Goal: Information Seeking & Learning: Learn about a topic

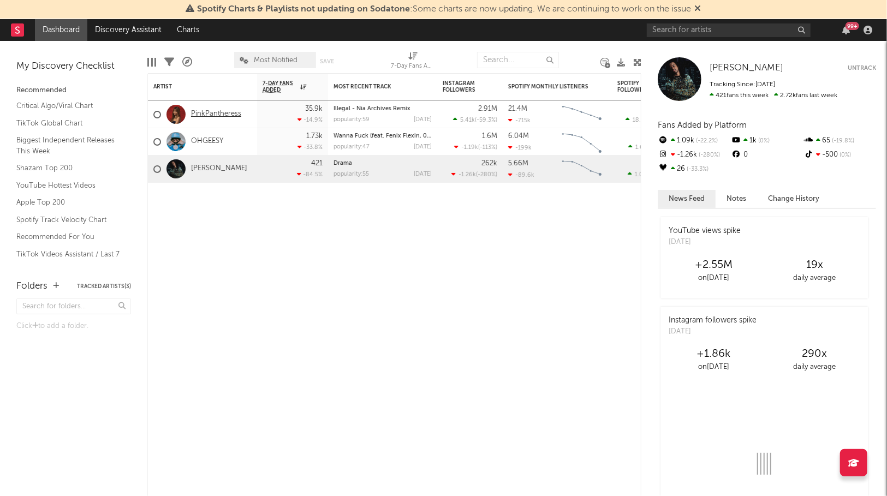
click at [212, 114] on link "PinkPantheress" at bounding box center [216, 114] width 50 height 9
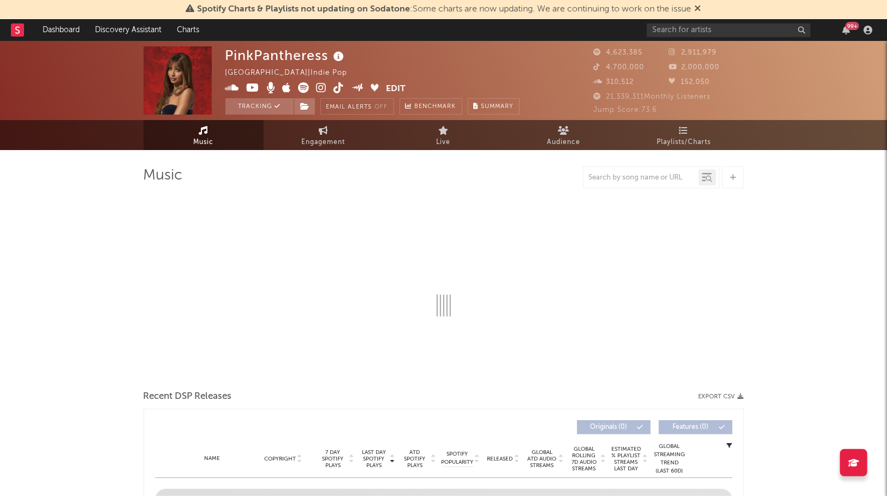
select select "6m"
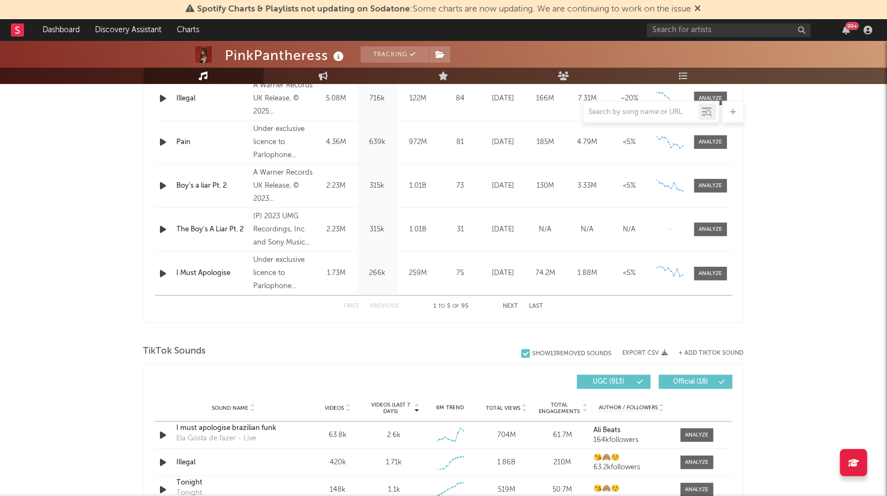
scroll to position [237, 0]
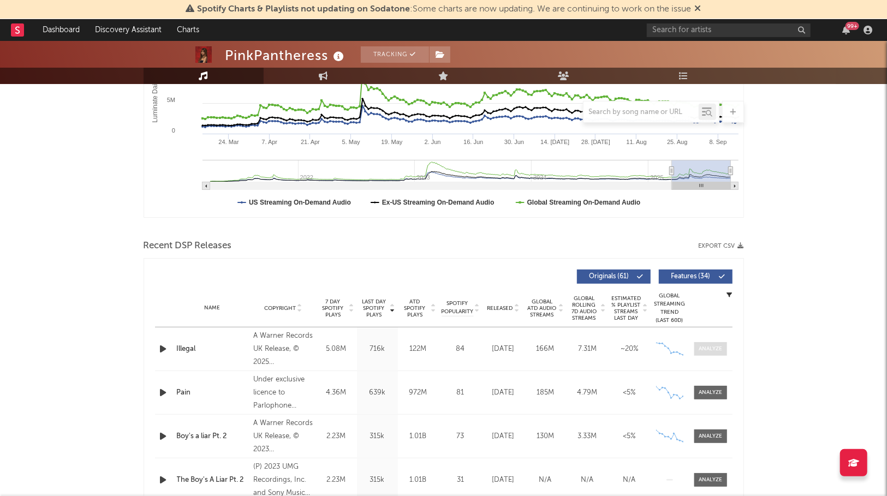
click at [714, 345] on div at bounding box center [710, 349] width 23 height 8
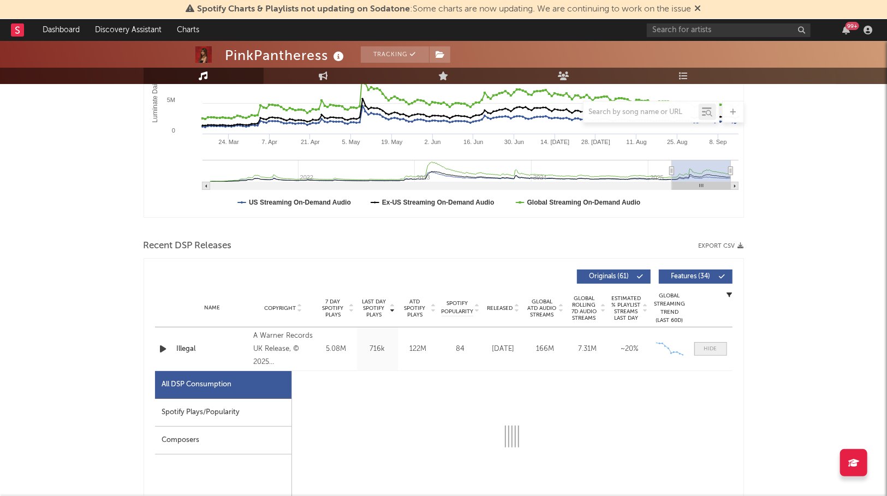
select select "1w"
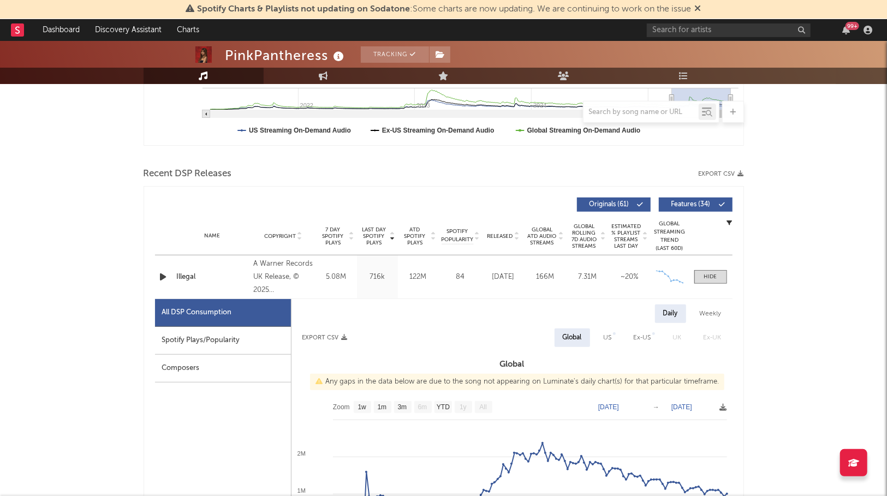
scroll to position [315, 0]
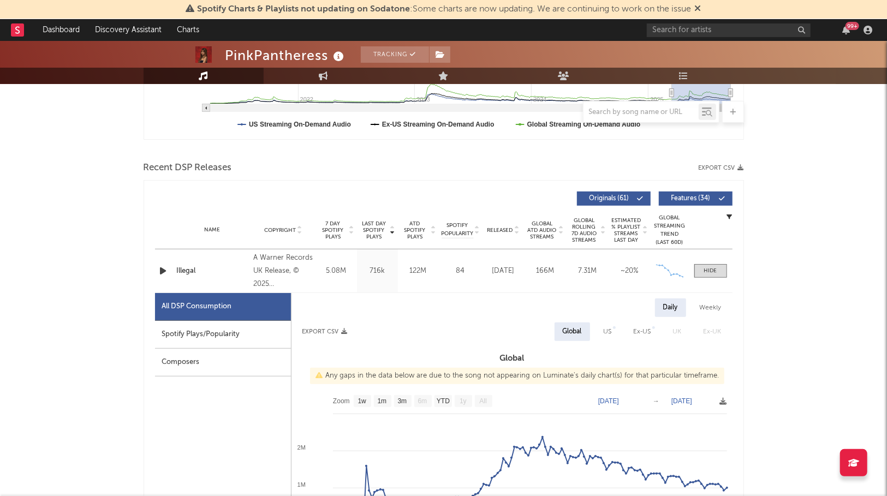
click at [609, 329] on div "US" at bounding box center [608, 331] width 8 height 13
select select "1w"
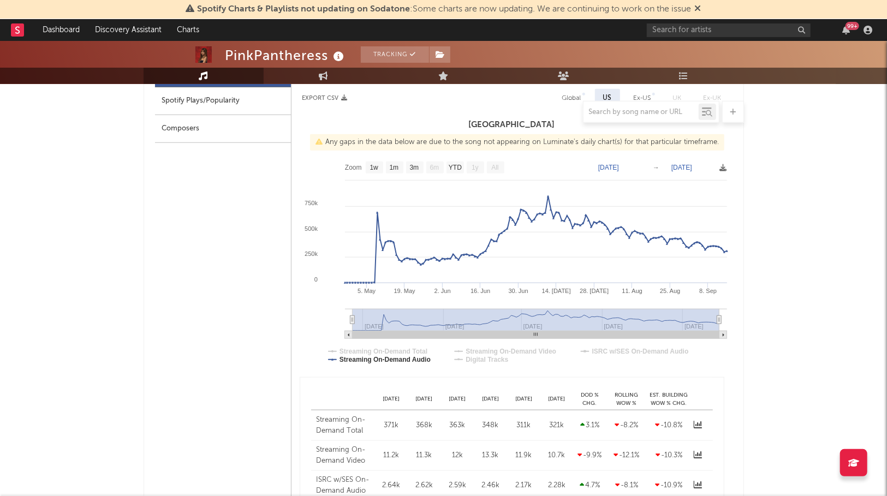
scroll to position [550, 0]
click at [696, 427] on icon at bounding box center [698, 423] width 9 height 9
select select "1w"
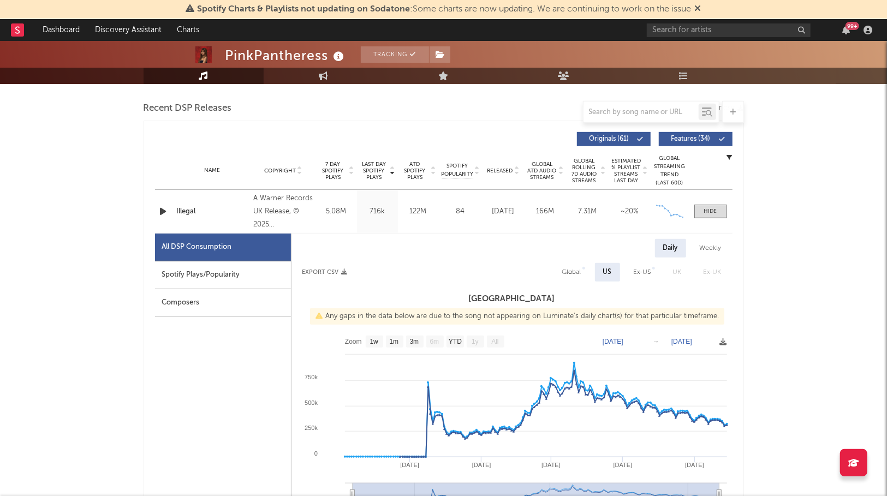
scroll to position [362, 0]
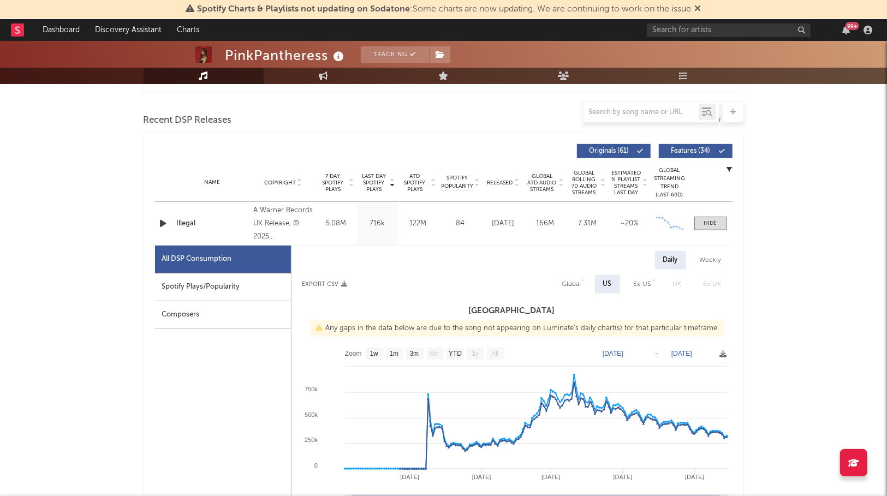
click at [729, 168] on icon "button" at bounding box center [729, 168] width 5 height 5
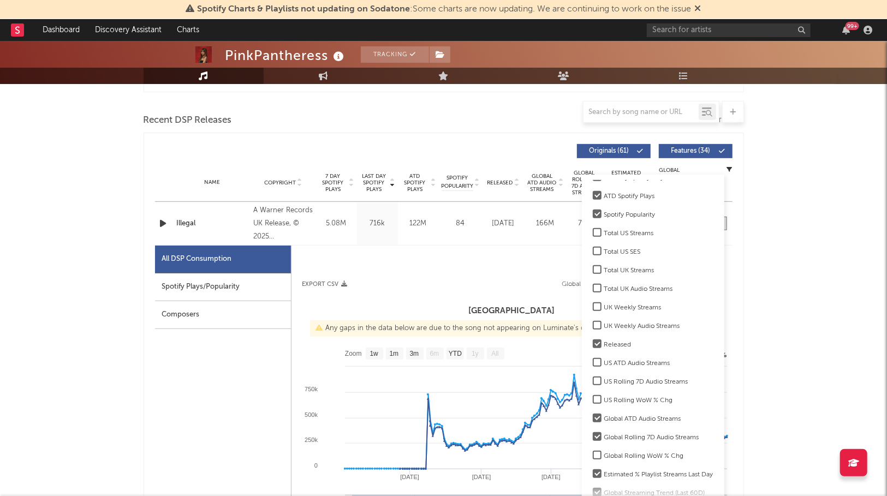
scroll to position [111, 0]
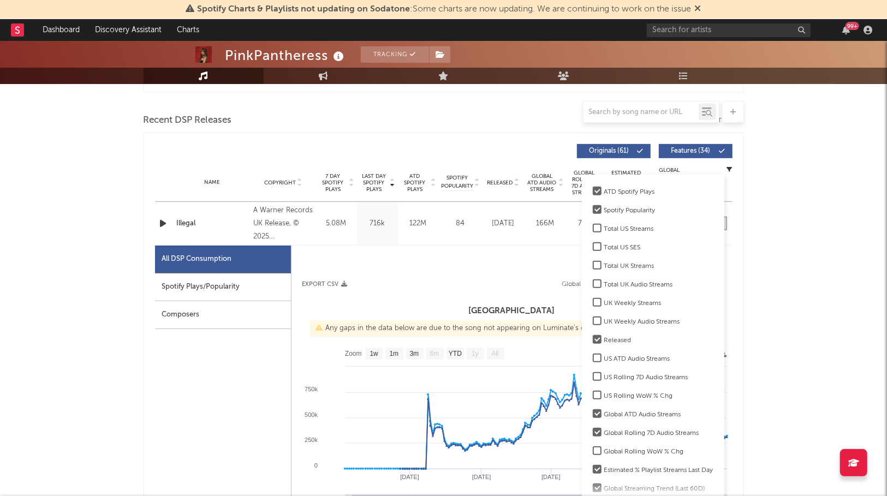
click at [647, 355] on div "US ATD Audio Streams" at bounding box center [658, 359] width 109 height 13
click at [593, 355] on input "US ATD Audio Streams" at bounding box center [593, 359] width 0 height 13
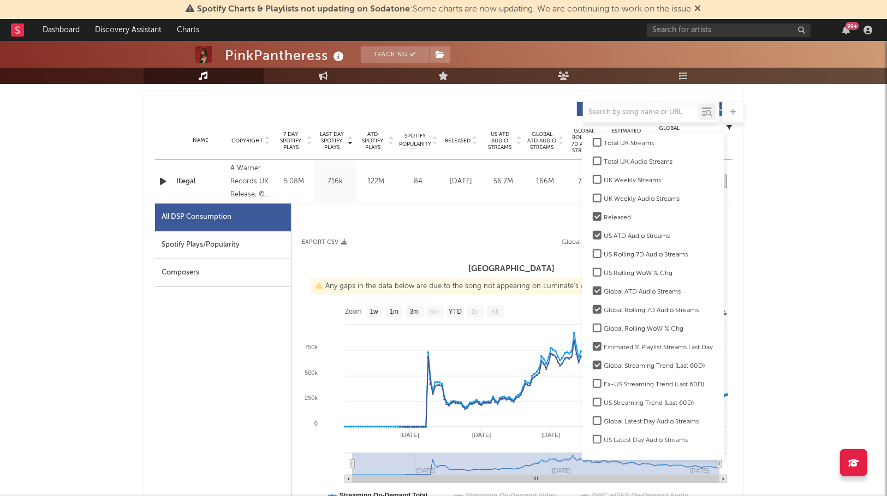
scroll to position [405, 0]
click at [689, 422] on div "Global Latest Day Audio Streams" at bounding box center [658, 421] width 109 height 13
click at [593, 422] on input "Global Latest Day Audio Streams" at bounding box center [593, 421] width 0 height 13
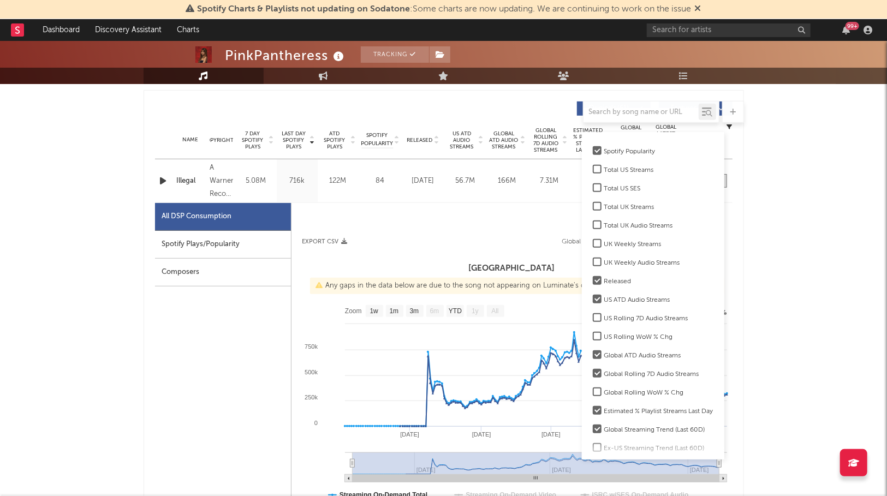
scroll to position [118, 0]
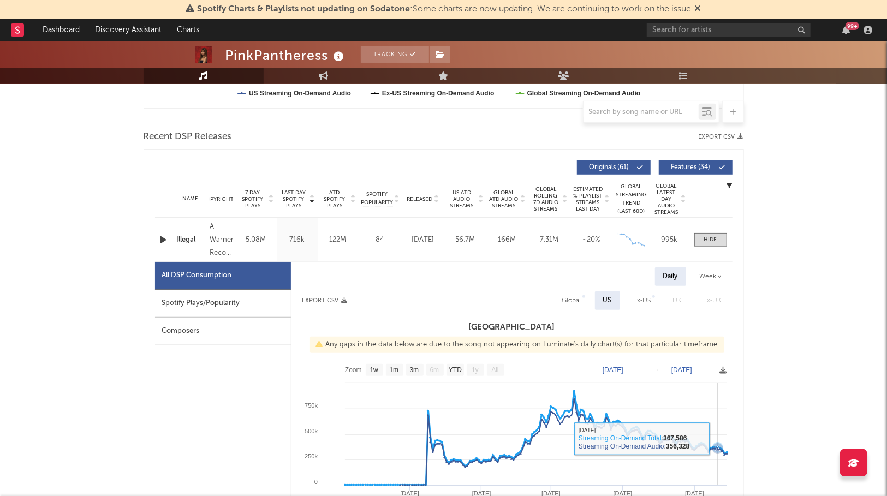
scroll to position [345, 0]
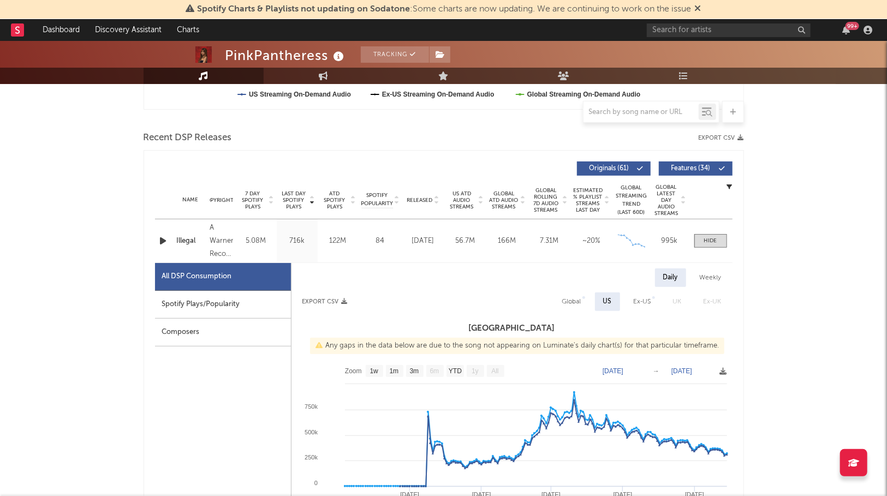
click at [726, 182] on div "Name Copyright Label Album Names Composer Names 7 Day Spotify Plays Last Day Sp…" at bounding box center [443, 200] width 577 height 38
click at [727, 184] on icon "button" at bounding box center [729, 186] width 5 height 5
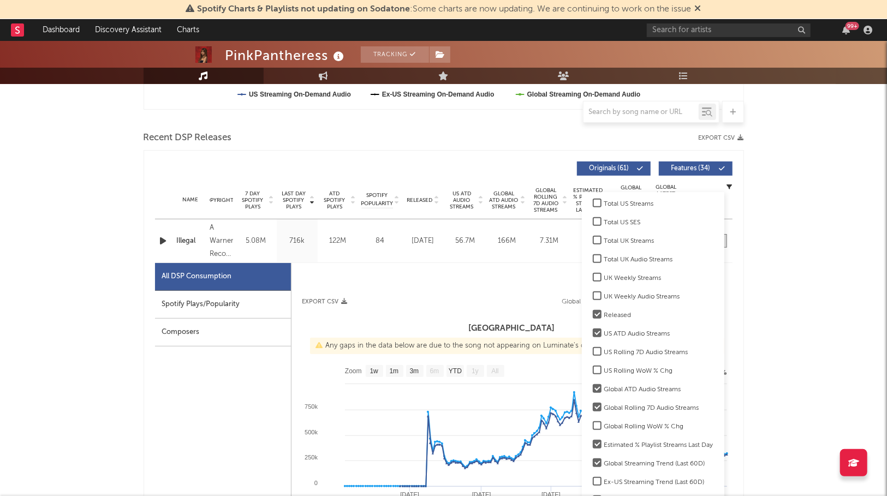
scroll to position [172, 0]
click at [639, 441] on div "Global Streaming Trend (Last 60D)" at bounding box center [658, 445] width 109 height 13
click at [593, 441] on input "Global Streaming Trend (Last 60D)" at bounding box center [593, 445] width 0 height 13
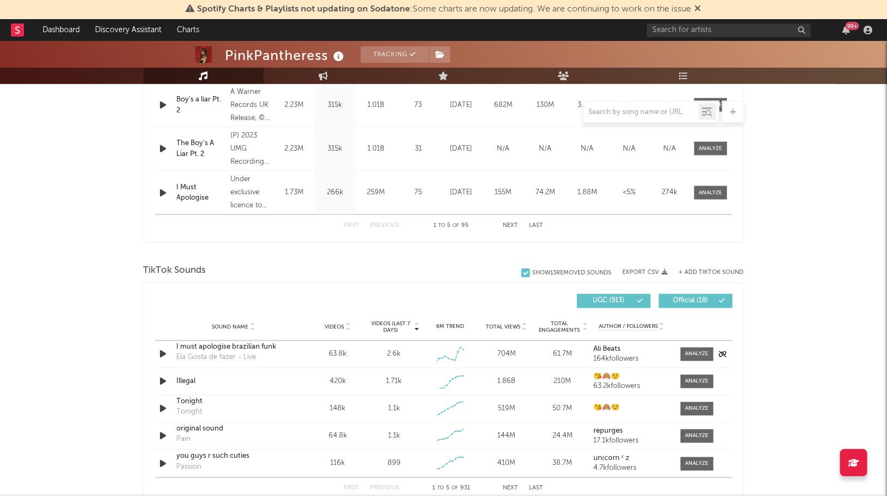
scroll to position [1090, 0]
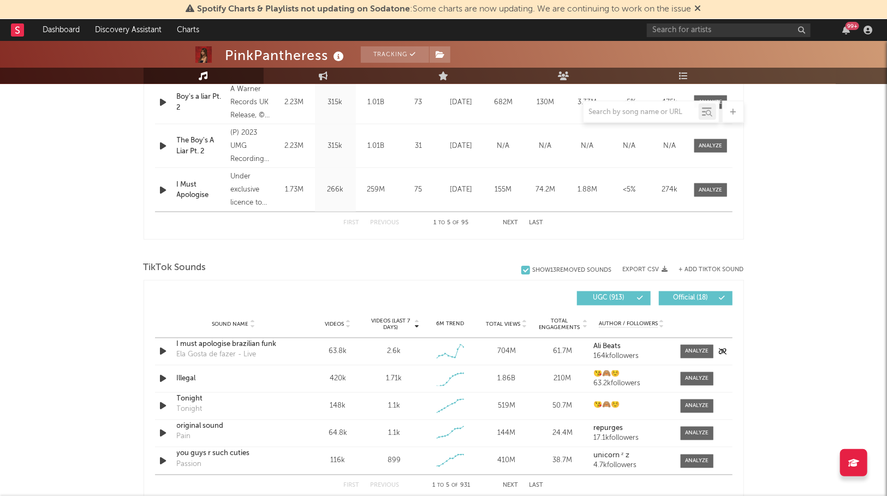
click at [490, 349] on div "704M" at bounding box center [506, 352] width 51 height 11
click at [160, 348] on icon "button" at bounding box center [163, 352] width 11 height 14
click at [456, 355] on icon at bounding box center [455, 358] width 11 height 11
click at [690, 350] on div at bounding box center [696, 352] width 23 height 8
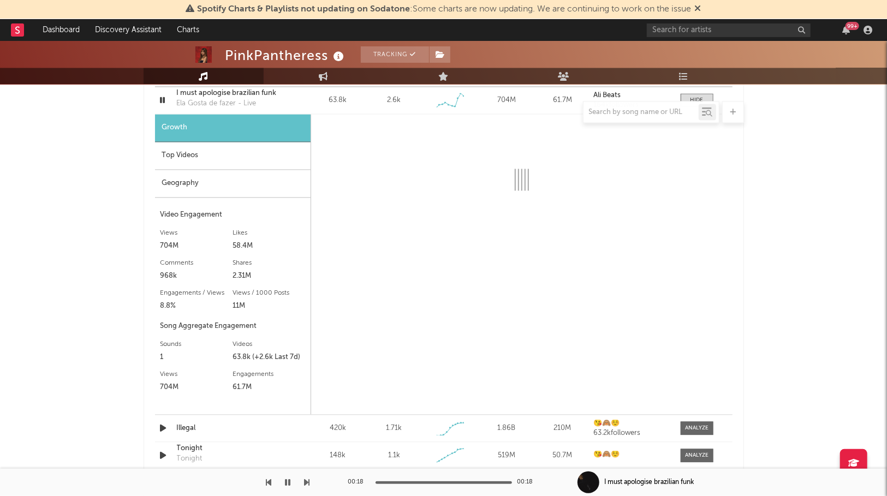
scroll to position [1349, 0]
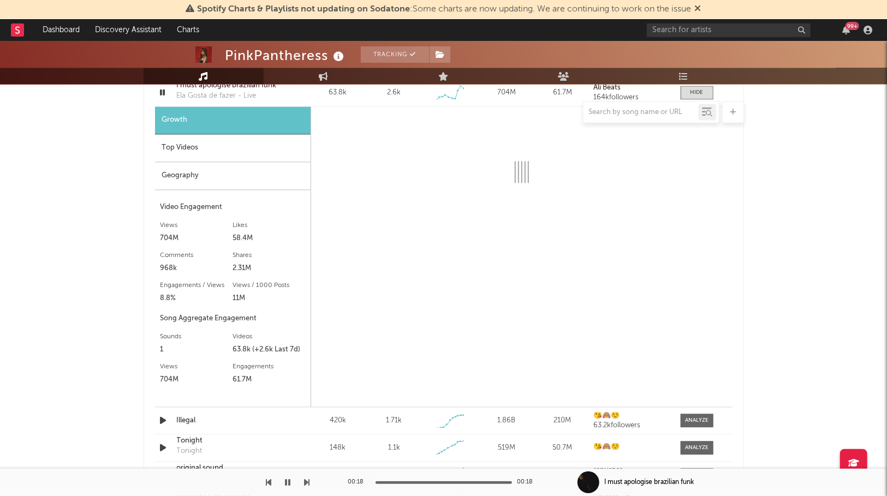
select select "6m"
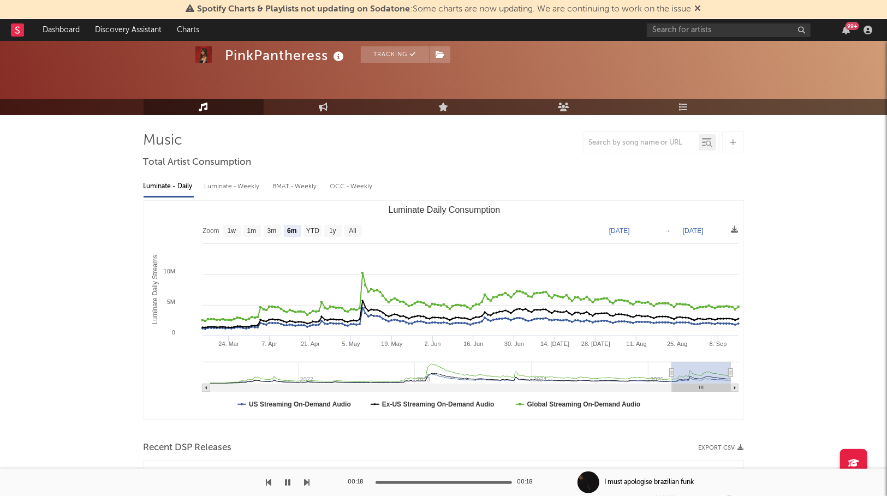
scroll to position [34, 0]
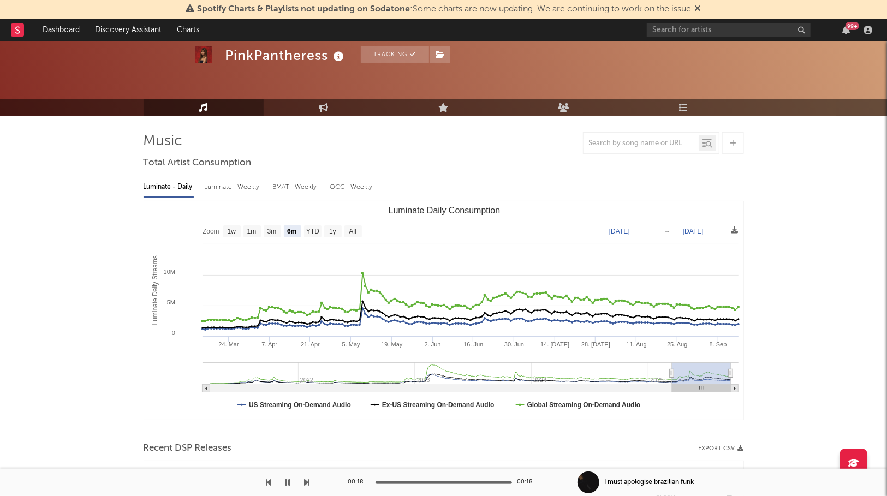
click at [629, 151] on div at bounding box center [651, 143] width 136 height 22
click at [629, 145] on input "text" at bounding box center [640, 143] width 115 height 9
click at [630, 145] on input "text" at bounding box center [640, 143] width 115 height 9
click at [344, 104] on link "Engagement" at bounding box center [324, 107] width 120 height 16
select select "1w"
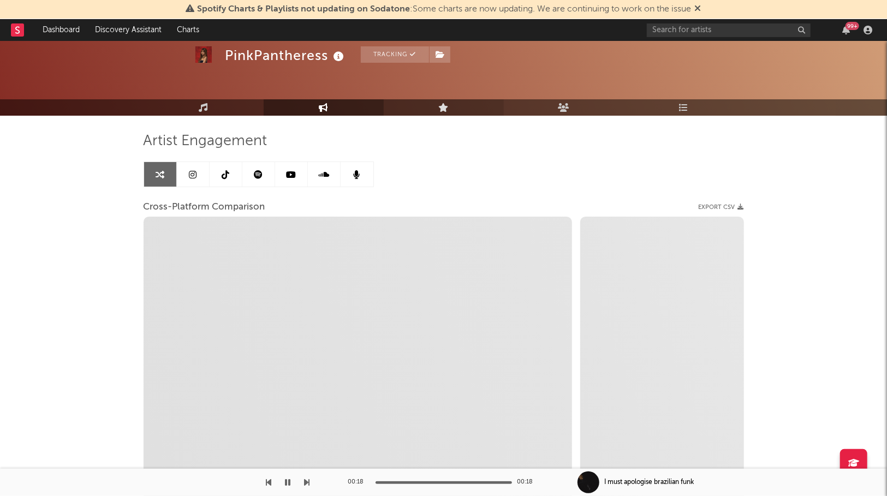
click at [448, 110] on icon at bounding box center [443, 107] width 10 height 9
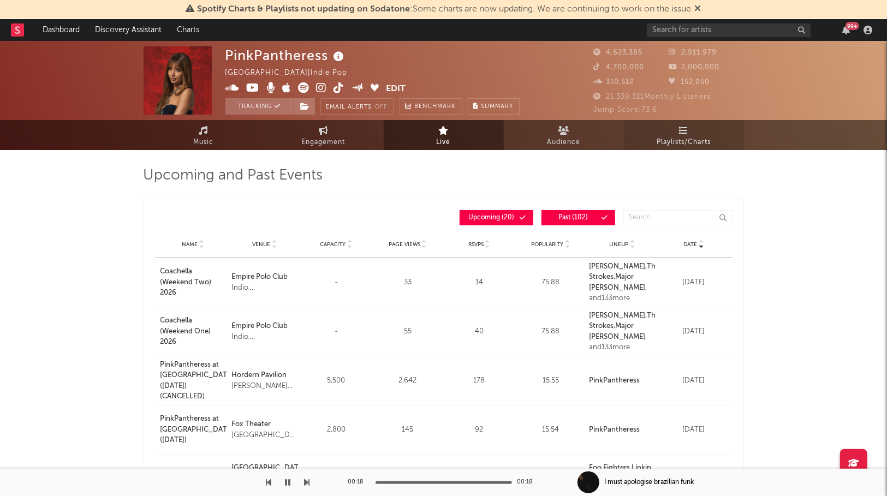
click at [662, 138] on span "Playlists/Charts" at bounding box center [683, 142] width 54 height 13
